Goal: Communication & Community: Participate in discussion

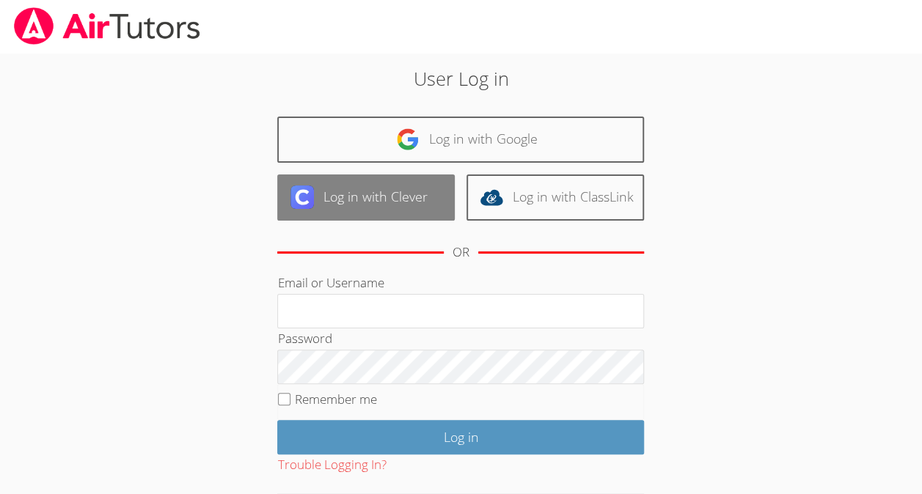
click at [414, 186] on link "Log in with Clever" at bounding box center [365, 198] width 177 height 46
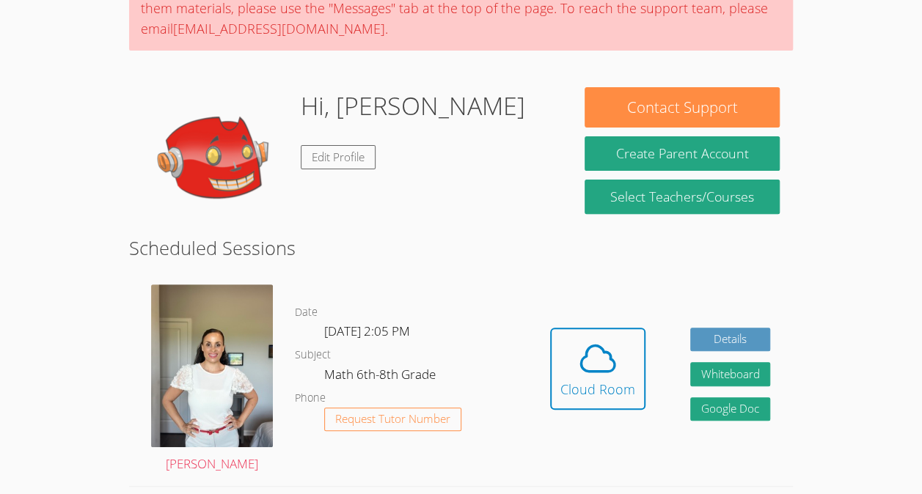
scroll to position [189, 0]
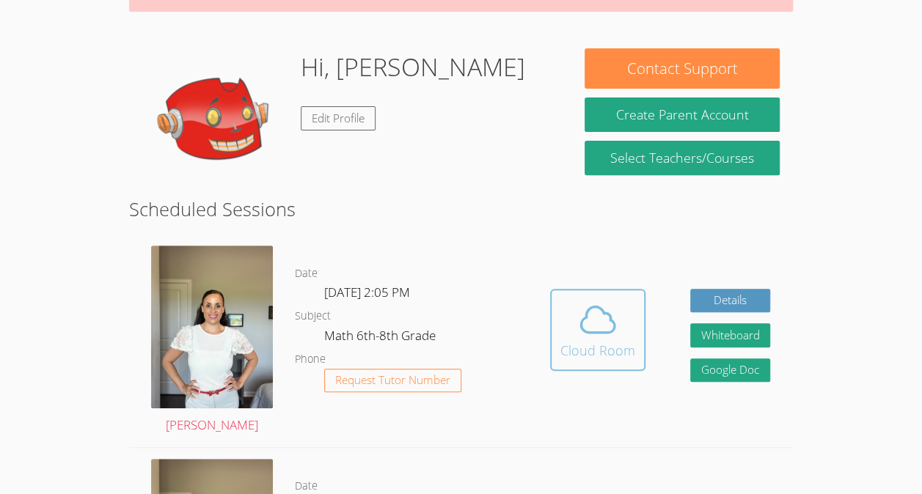
click at [598, 340] on div "Cloud Room" at bounding box center [597, 350] width 75 height 21
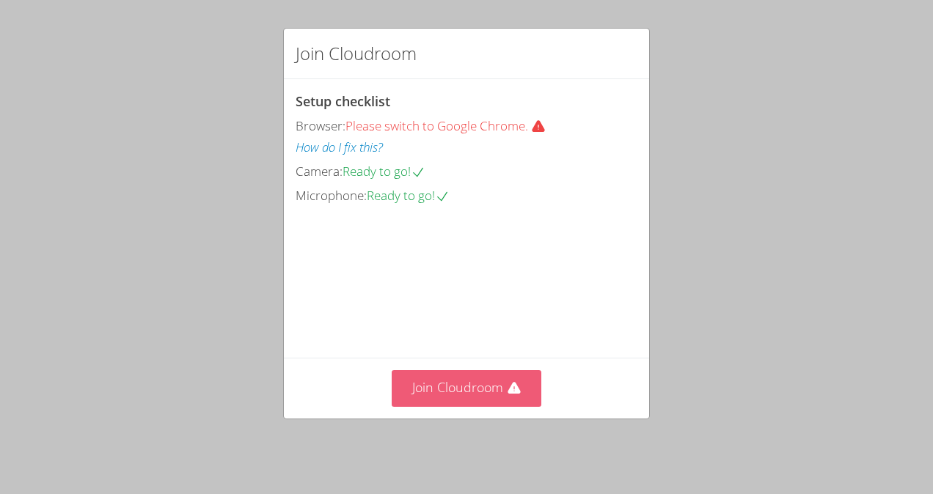
click at [473, 384] on button "Join Cloudroom" at bounding box center [467, 388] width 150 height 36
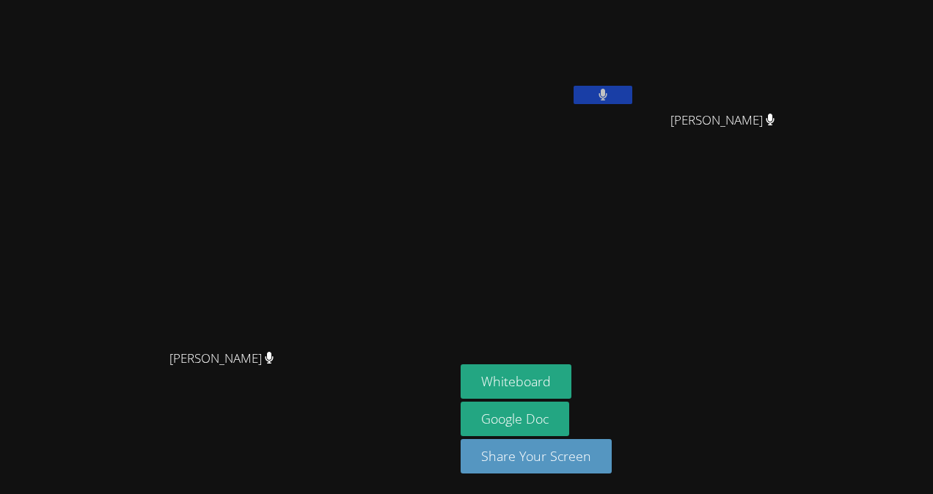
click at [632, 101] on button at bounding box center [602, 95] width 59 height 18
click at [571, 392] on button "Whiteboard" at bounding box center [515, 381] width 111 height 34
click at [632, 100] on button at bounding box center [602, 95] width 59 height 18
click at [610, 90] on icon at bounding box center [602, 95] width 15 height 12
click at [607, 95] on icon at bounding box center [602, 95] width 9 height 12
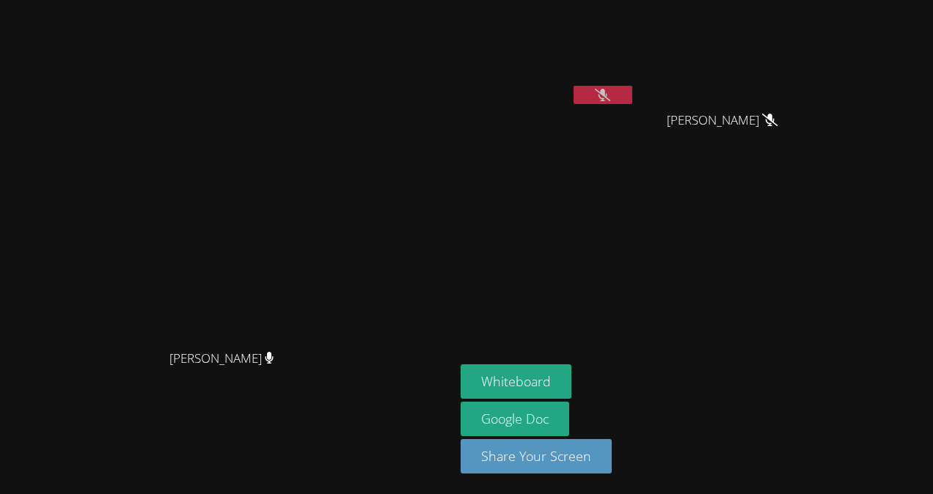
click at [610, 92] on icon at bounding box center [602, 95] width 15 height 12
click at [608, 92] on icon at bounding box center [603, 95] width 10 height 12
drag, startPoint x: 704, startPoint y: 92, endPoint x: 616, endPoint y: 81, distance: 88.7
click at [616, 81] on video at bounding box center [547, 55] width 175 height 98
click at [632, 97] on button at bounding box center [602, 95] width 59 height 18
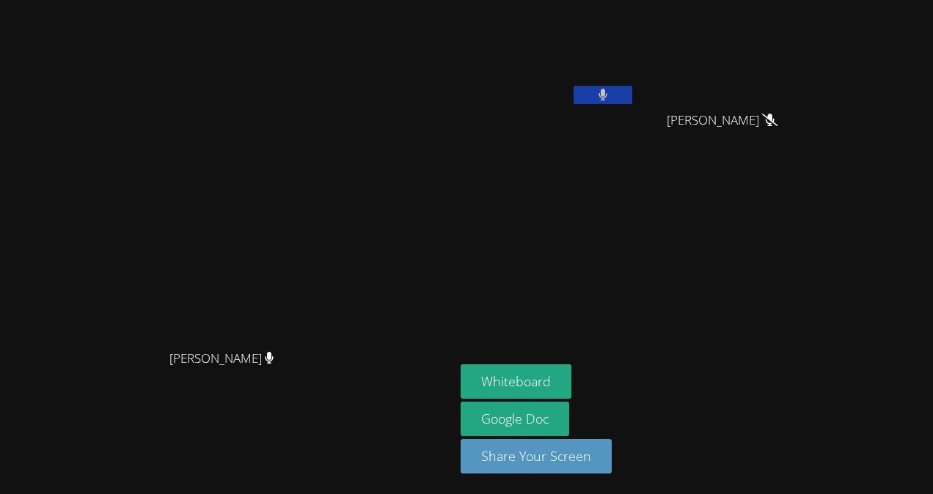
drag, startPoint x: 703, startPoint y: 89, endPoint x: 648, endPoint y: 82, distance: 55.5
click at [635, 82] on video at bounding box center [547, 55] width 175 height 98
click at [632, 89] on button at bounding box center [602, 95] width 59 height 18
click at [610, 100] on icon at bounding box center [602, 95] width 15 height 12
click at [632, 100] on button at bounding box center [602, 95] width 59 height 18
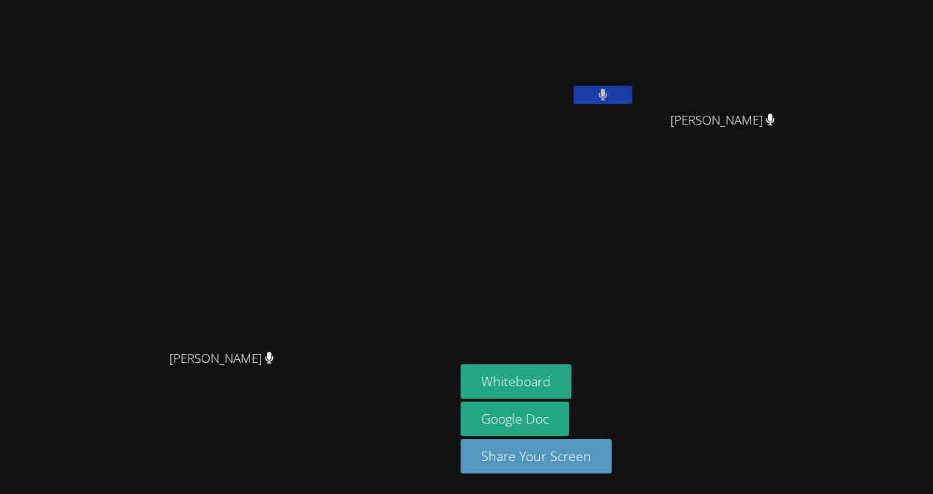
click at [632, 92] on button at bounding box center [602, 95] width 59 height 18
click at [610, 98] on icon at bounding box center [602, 95] width 15 height 12
drag, startPoint x: 706, startPoint y: 94, endPoint x: 695, endPoint y: 91, distance: 11.4
click at [632, 91] on button at bounding box center [602, 95] width 59 height 18
click at [791, 206] on aside "[PERSON_NAME] [PERSON_NAME] [PERSON_NAME] Whiteboard Google Doc Share Your Scre…" at bounding box center [638, 247] width 367 height 494
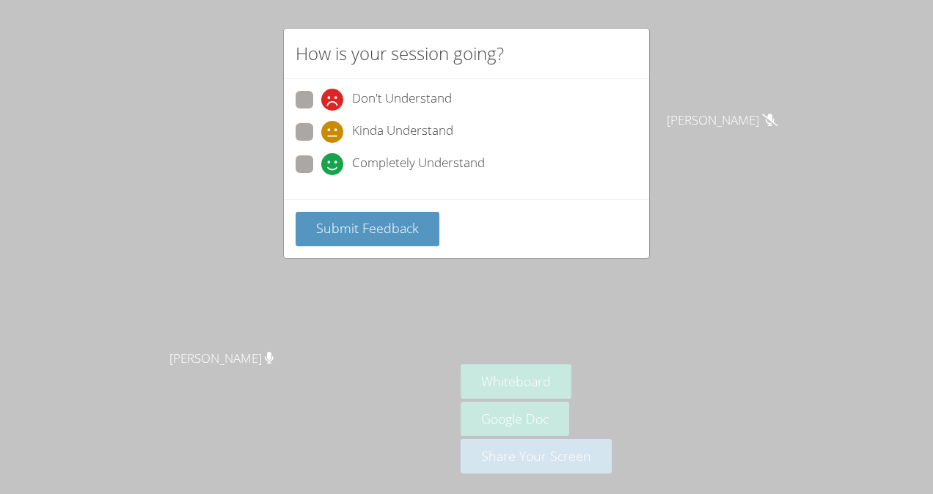
click at [348, 164] on div "Completely Understand" at bounding box center [403, 164] width 164 height 22
click at [334, 164] on input "Completely Understand" at bounding box center [327, 161] width 12 height 12
radio input "true"
click at [364, 229] on span "Submit Feedback" at bounding box center [367, 228] width 103 height 18
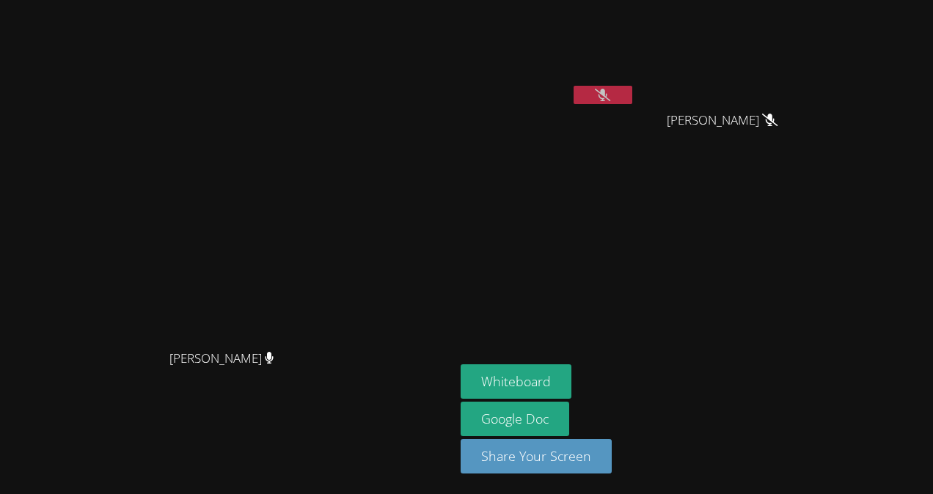
click at [633, 252] on aside "[PERSON_NAME] [PERSON_NAME] [PERSON_NAME] Whiteboard Google Doc Share Your Scre…" at bounding box center [638, 247] width 367 height 494
click at [632, 102] on button at bounding box center [602, 95] width 59 height 18
